Goal: Use online tool/utility: Use online tool/utility

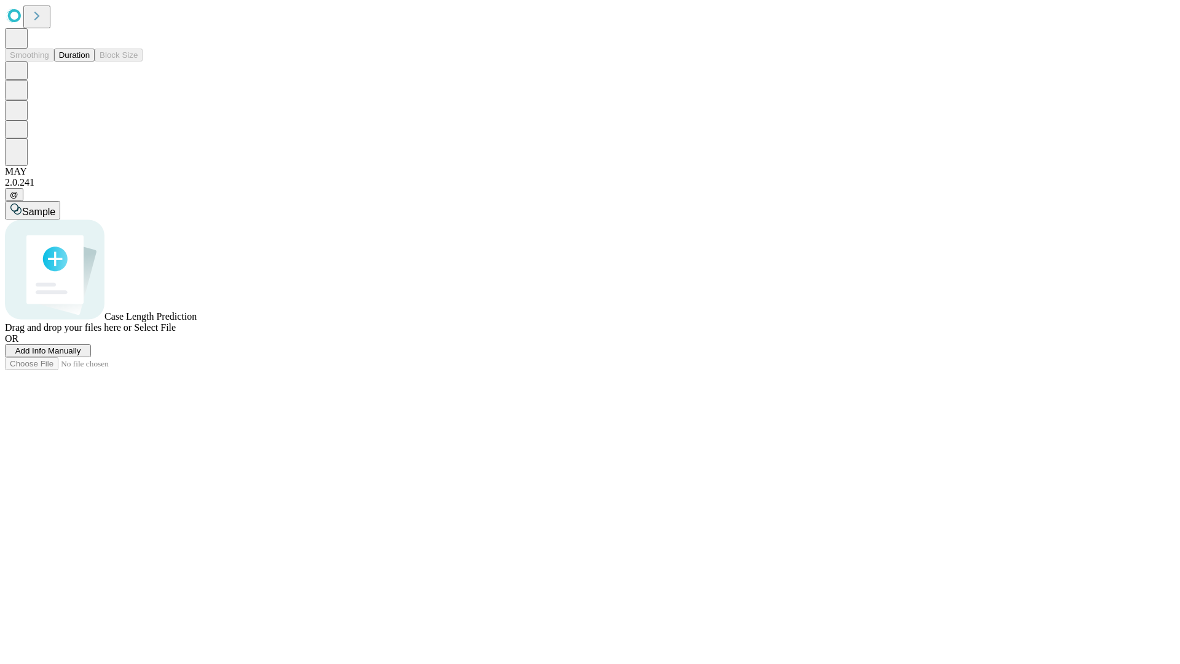
click at [90, 61] on button "Duration" at bounding box center [74, 55] width 41 height 13
click at [176, 332] on span "Select File" at bounding box center [155, 327] width 42 height 10
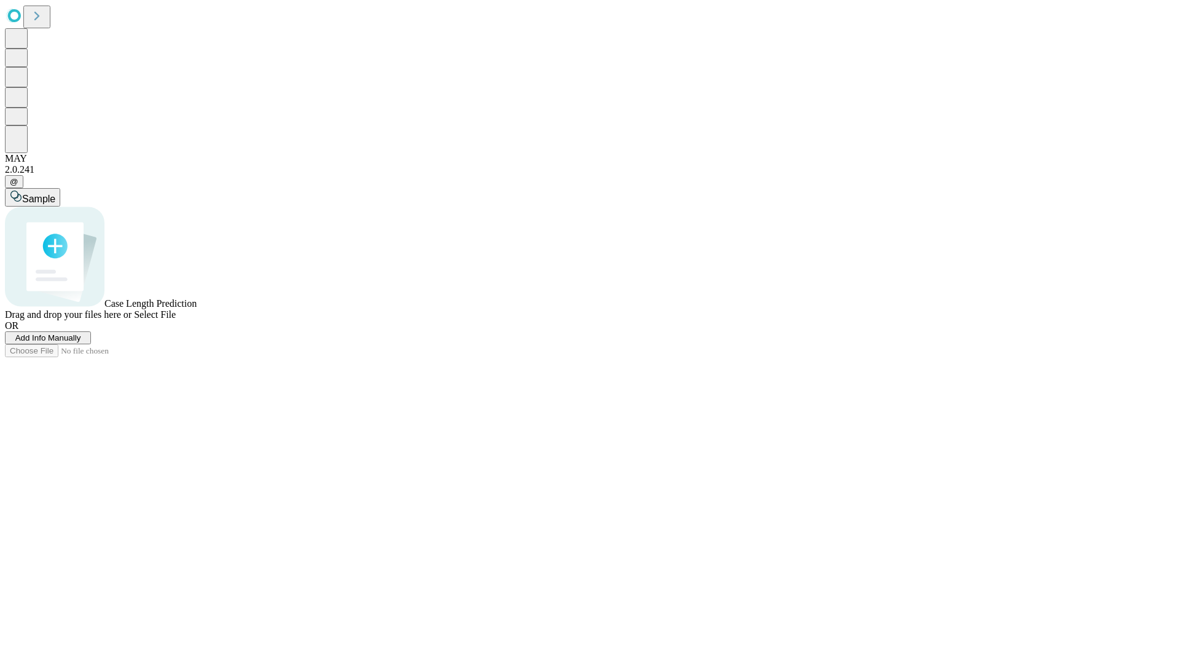
click at [176, 319] on span "Select File" at bounding box center [155, 314] width 42 height 10
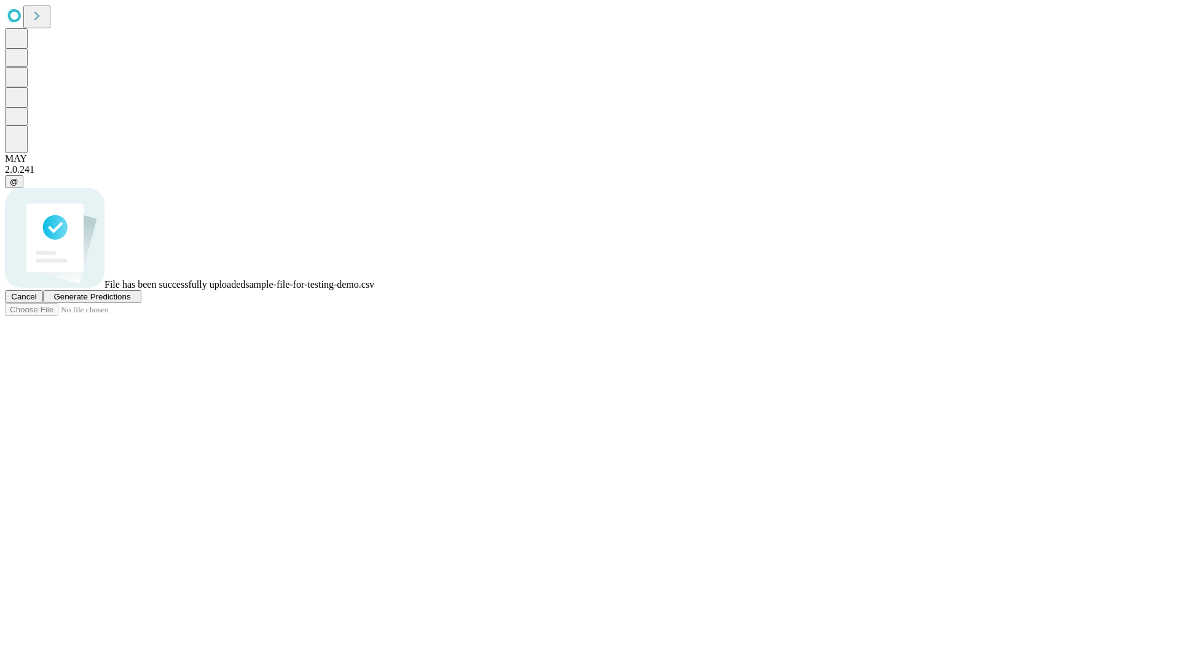
click at [130, 301] on span "Generate Predictions" at bounding box center [91, 296] width 77 height 9
